Goal: Navigation & Orientation: Find specific page/section

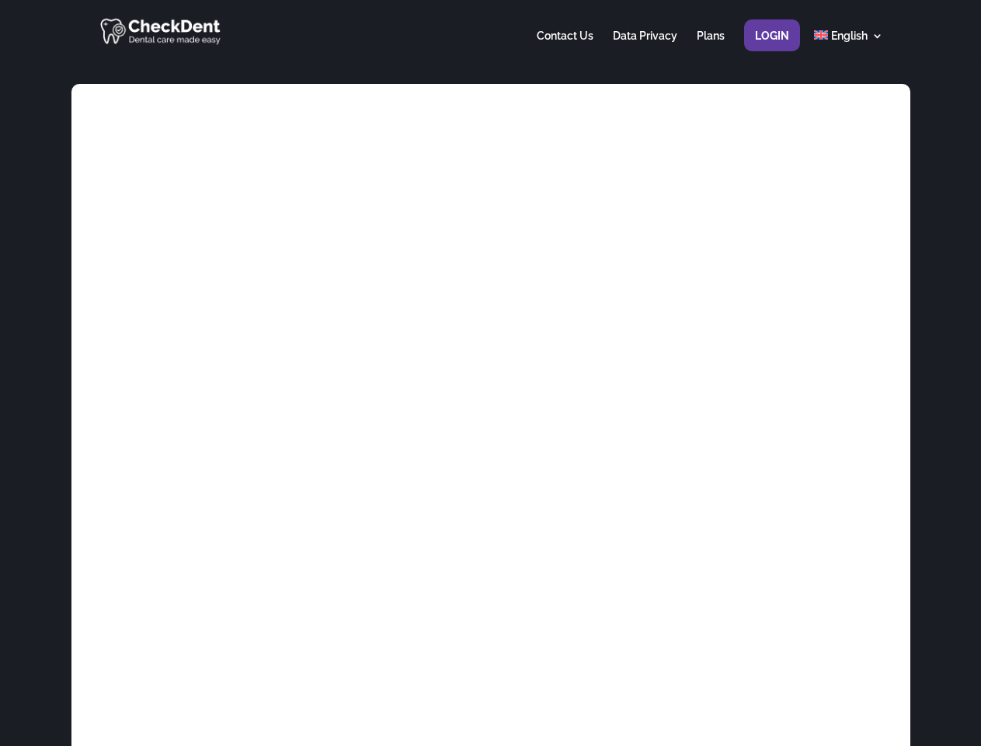
click at [490, 30] on div at bounding box center [490, 30] width 784 height 61
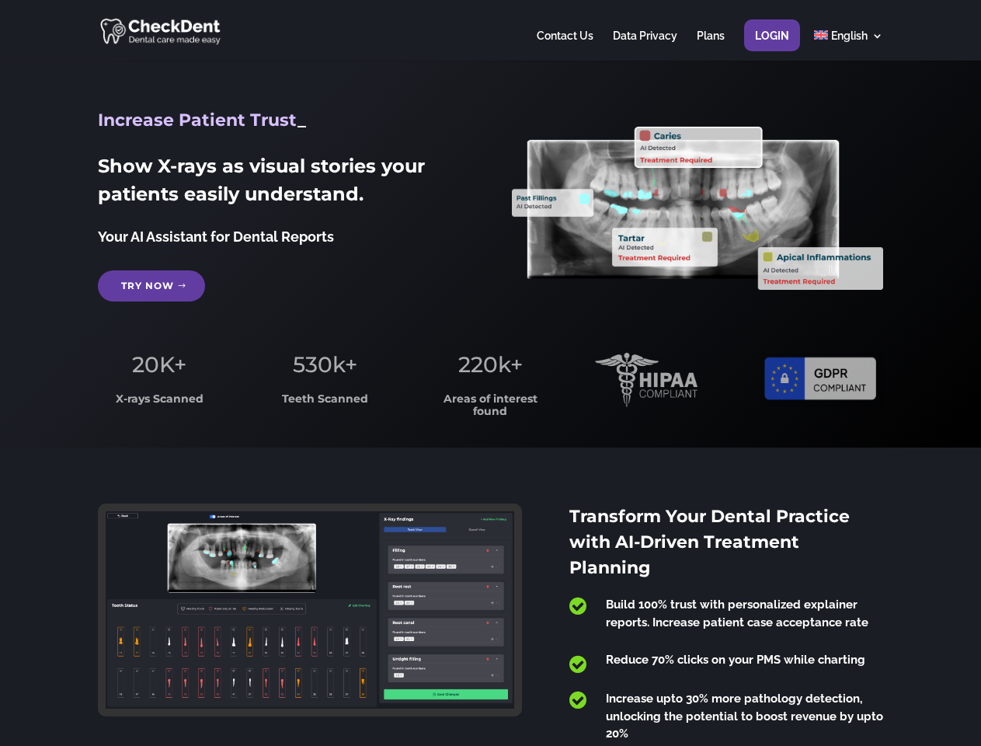
click at [490, 373] on span "220k+" at bounding box center [490, 364] width 64 height 26
click at [490, 30] on div at bounding box center [490, 30] width 784 height 61
